Goal: Task Accomplishment & Management: Manage account settings

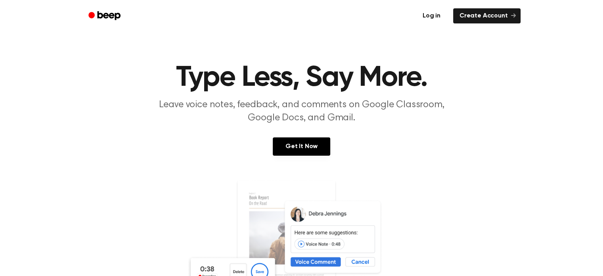
click at [432, 15] on link "Log in" at bounding box center [432, 16] width 34 height 18
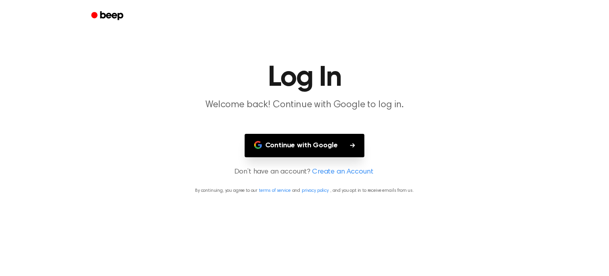
click at [354, 146] on icon "button" at bounding box center [352, 145] width 5 height 5
